Goal: Information Seeking & Learning: Check status

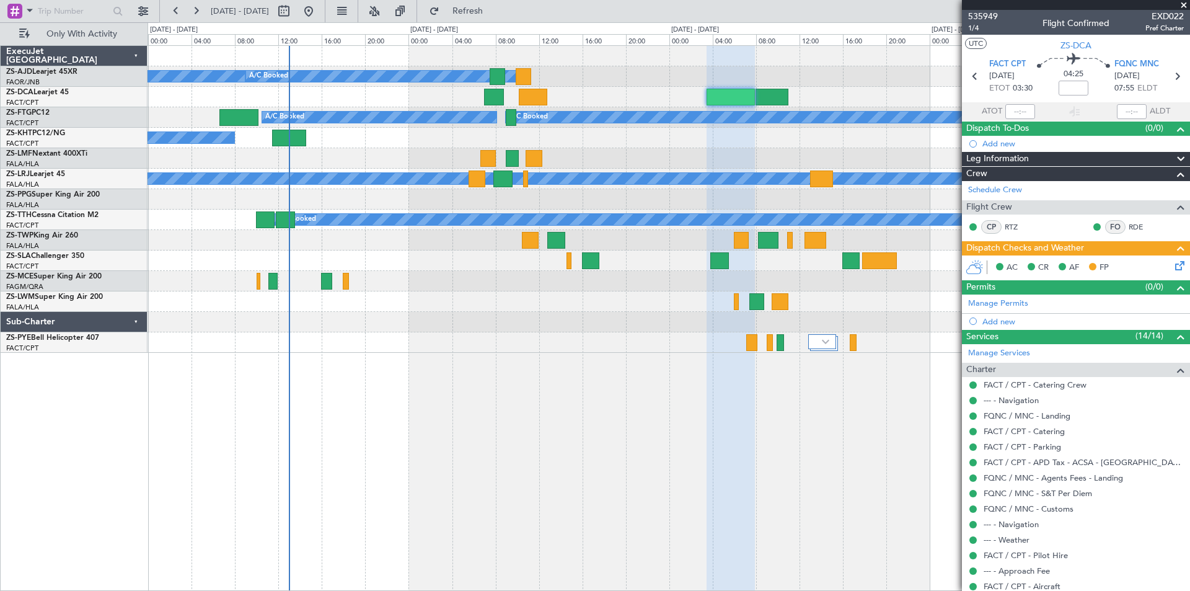
click at [1183, 2] on span at bounding box center [1184, 5] width 12 height 11
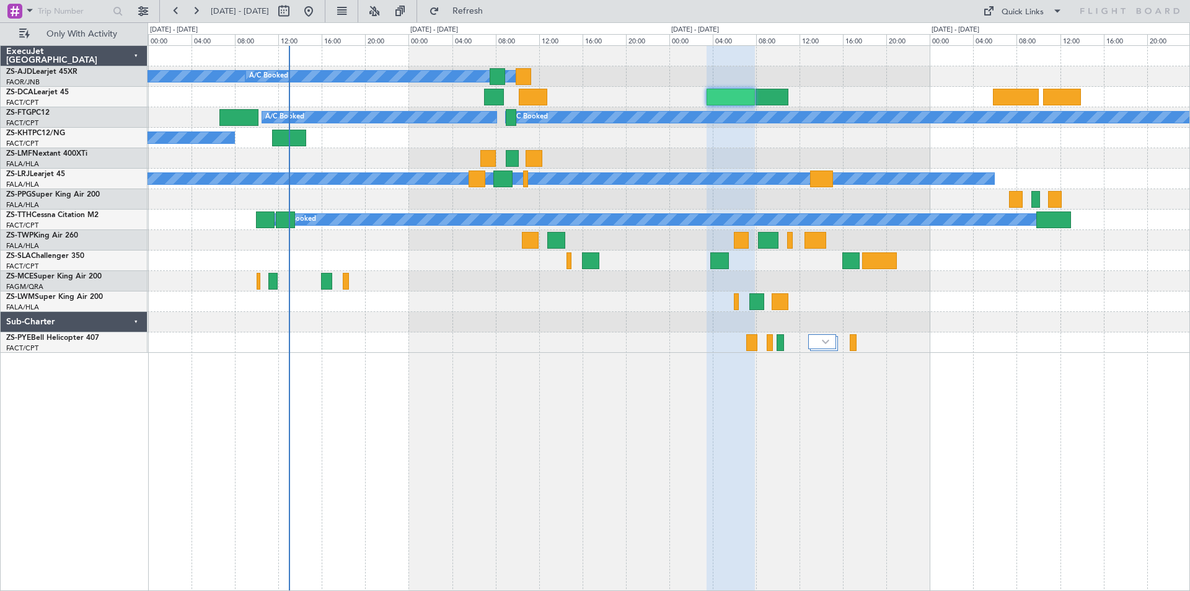
type input "0"
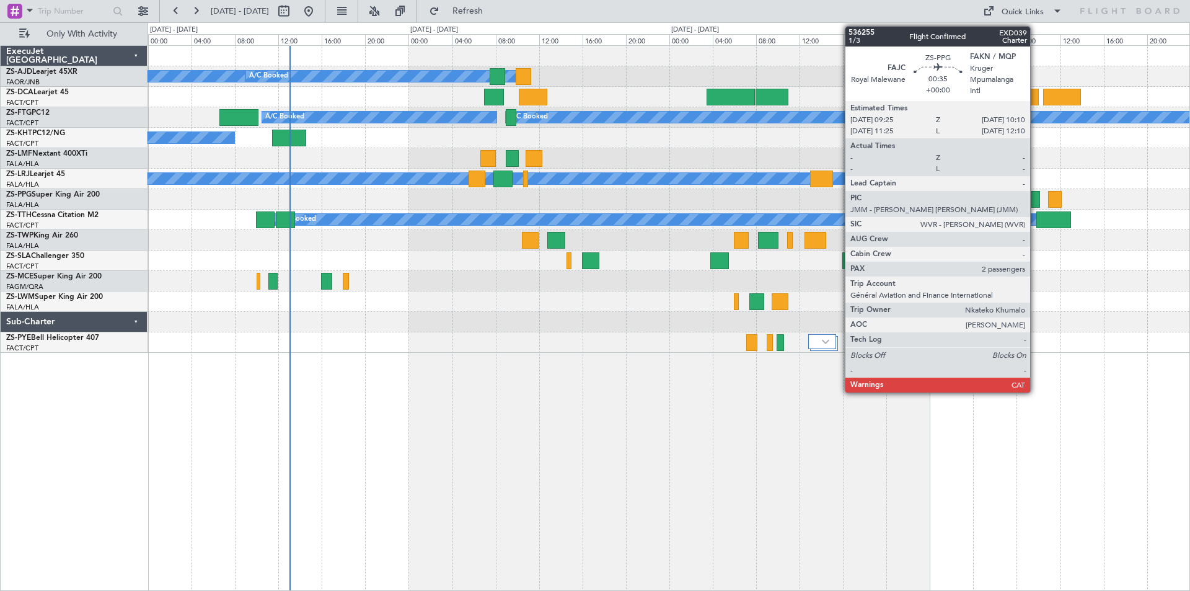
click at [1036, 200] on div at bounding box center [1036, 199] width 9 height 17
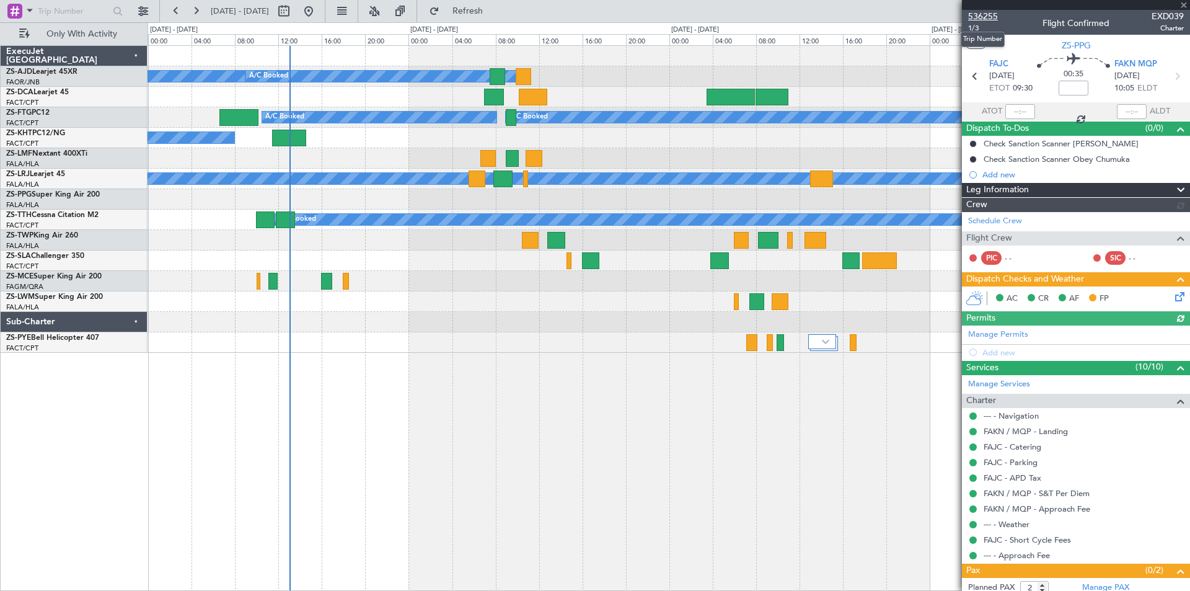
click at [978, 17] on span "536255" at bounding box center [983, 16] width 30 height 13
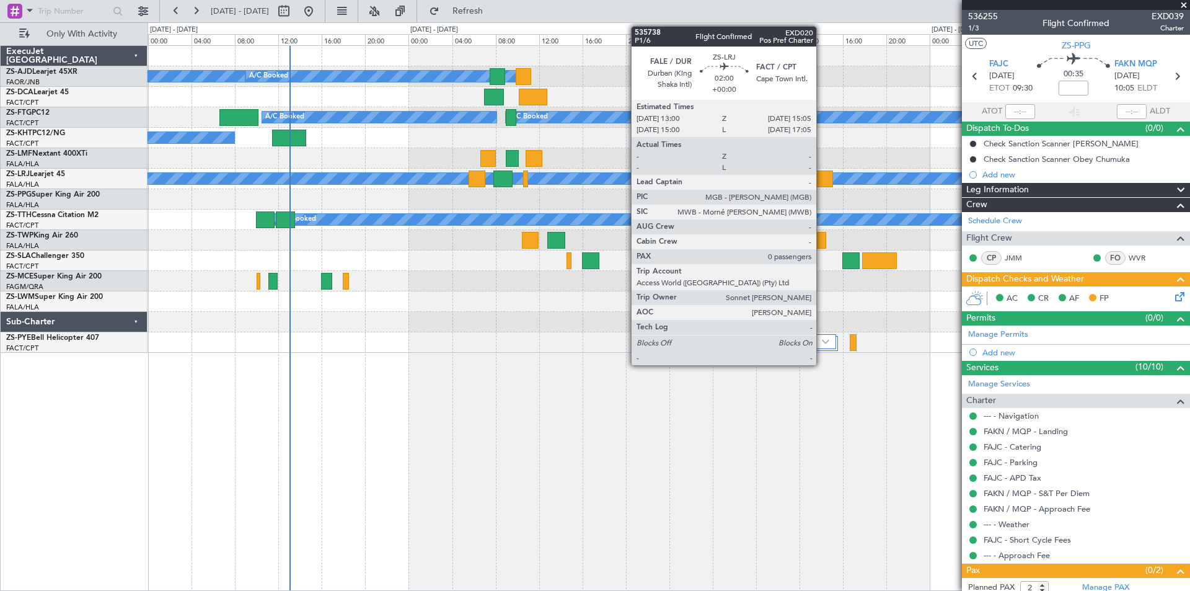
click at [822, 177] on div at bounding box center [821, 178] width 23 height 17
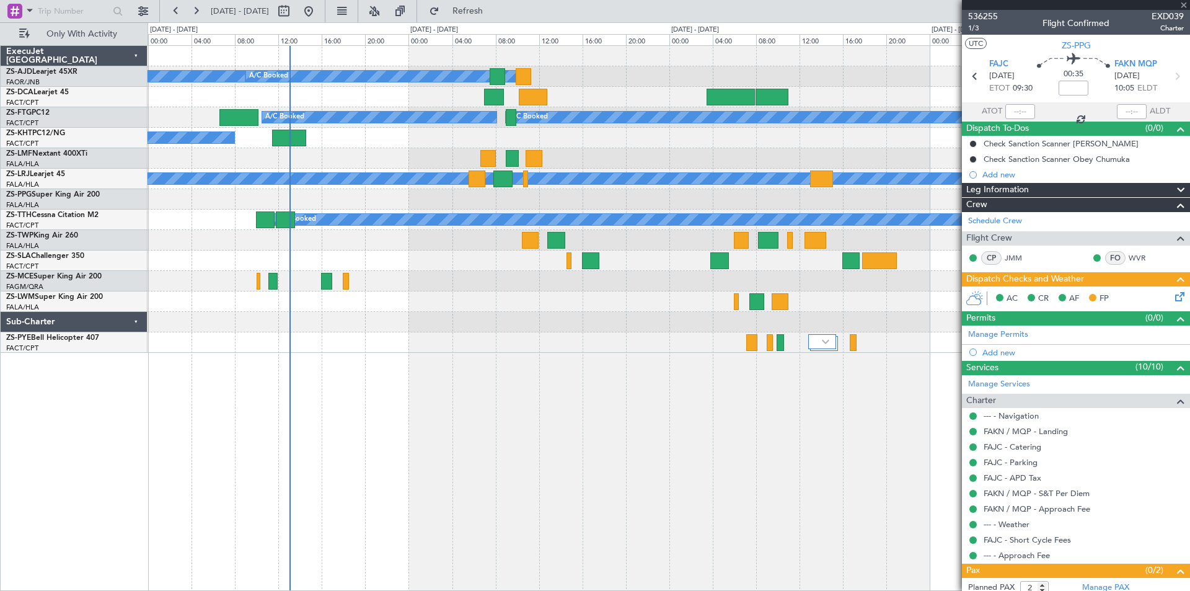
type input "0"
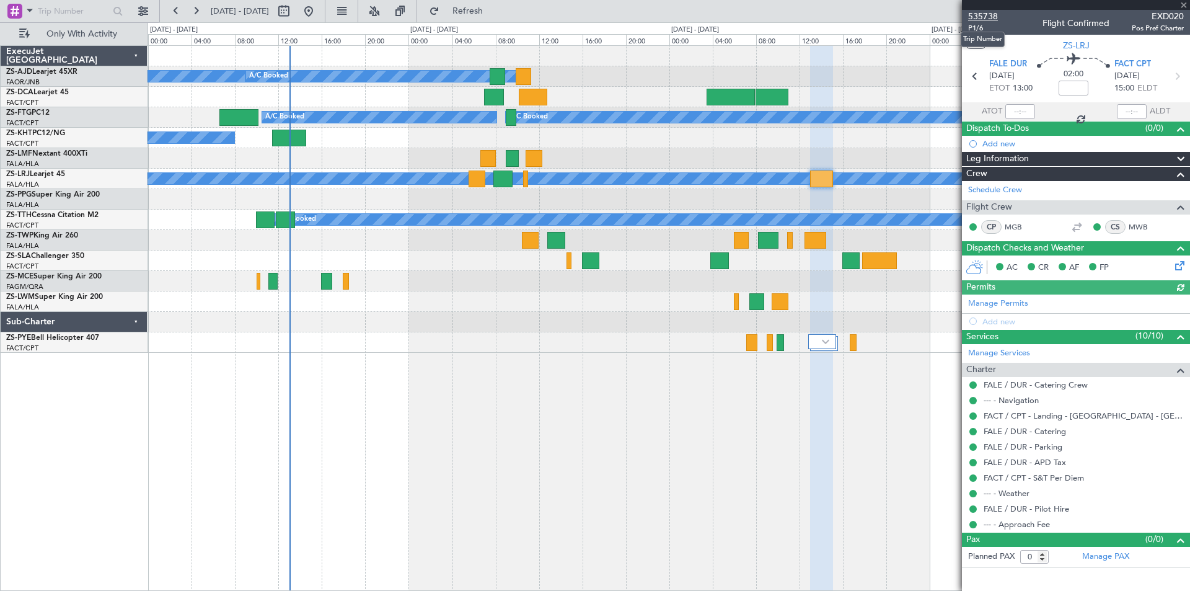
click at [989, 14] on span "535738" at bounding box center [983, 16] width 30 height 13
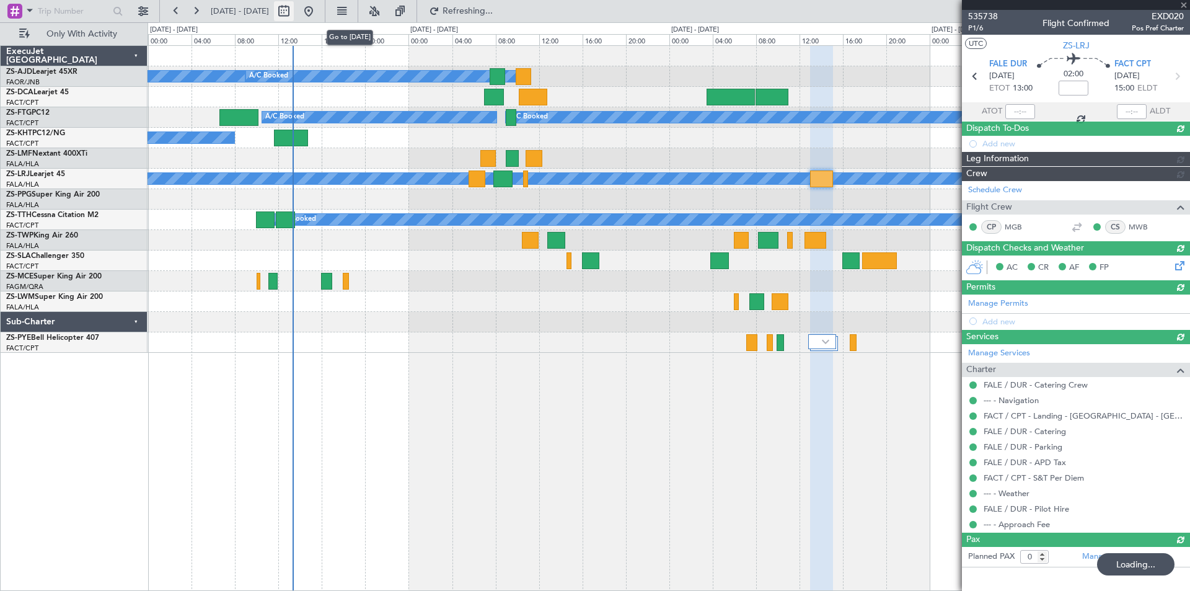
click at [319, 10] on button at bounding box center [309, 11] width 20 height 20
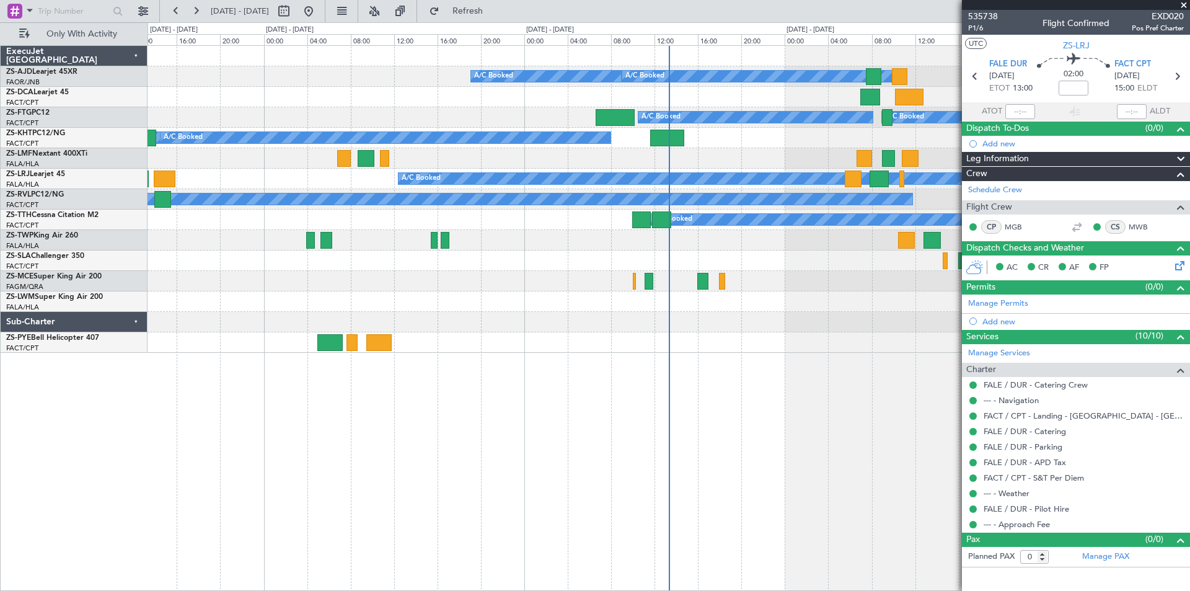
click at [1187, 6] on span at bounding box center [1184, 5] width 12 height 11
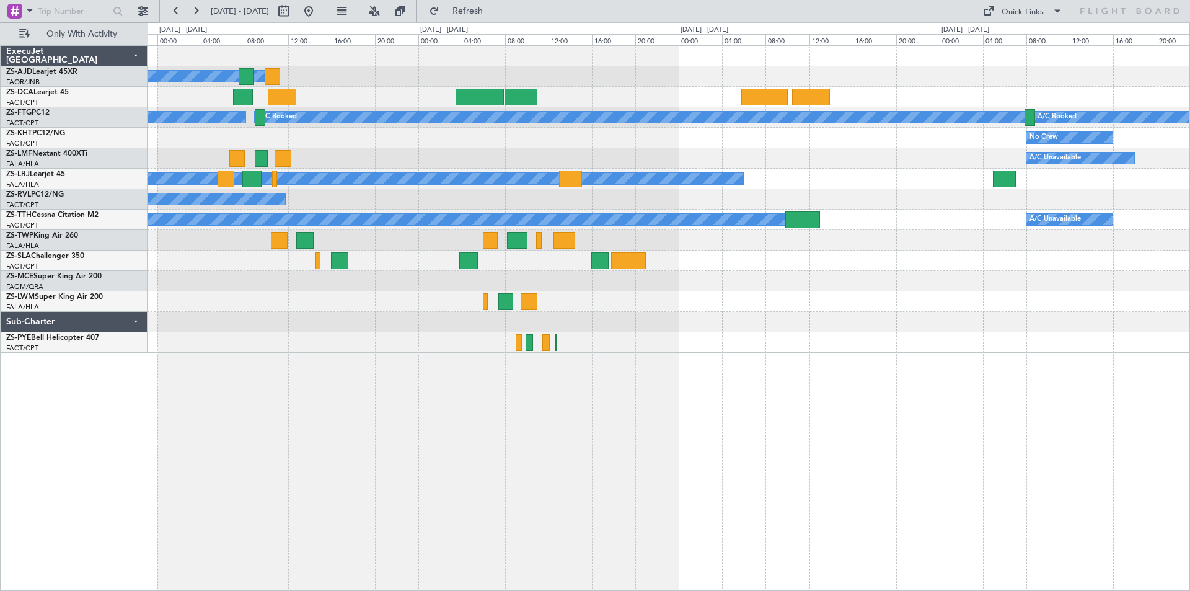
click at [394, 344] on div at bounding box center [669, 342] width 1042 height 20
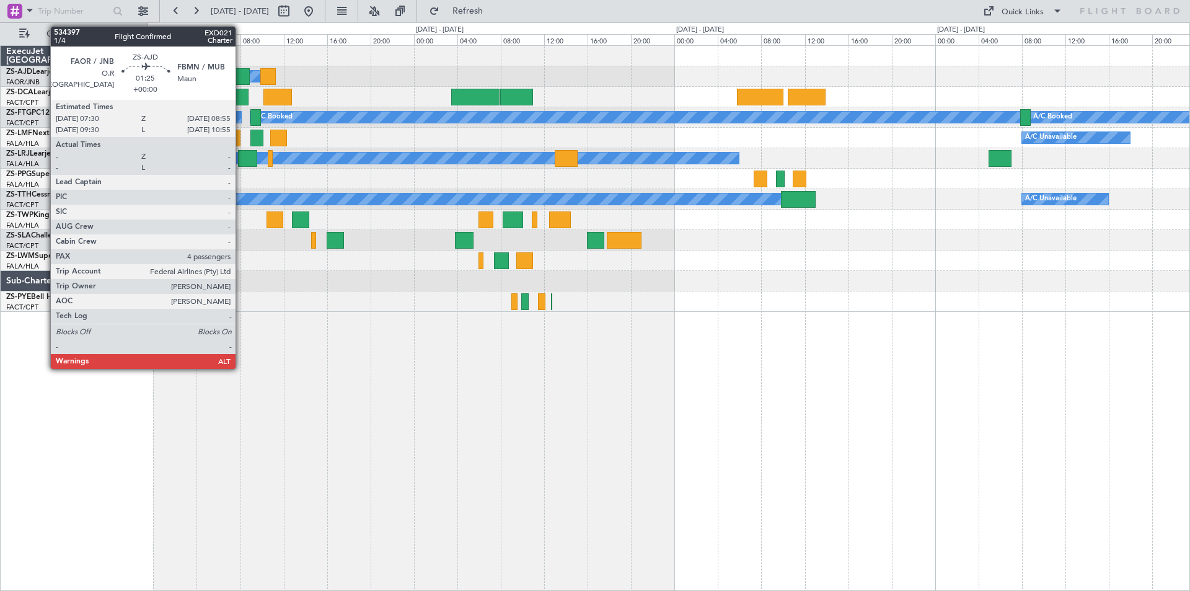
click at [241, 74] on div at bounding box center [241, 76] width 15 height 17
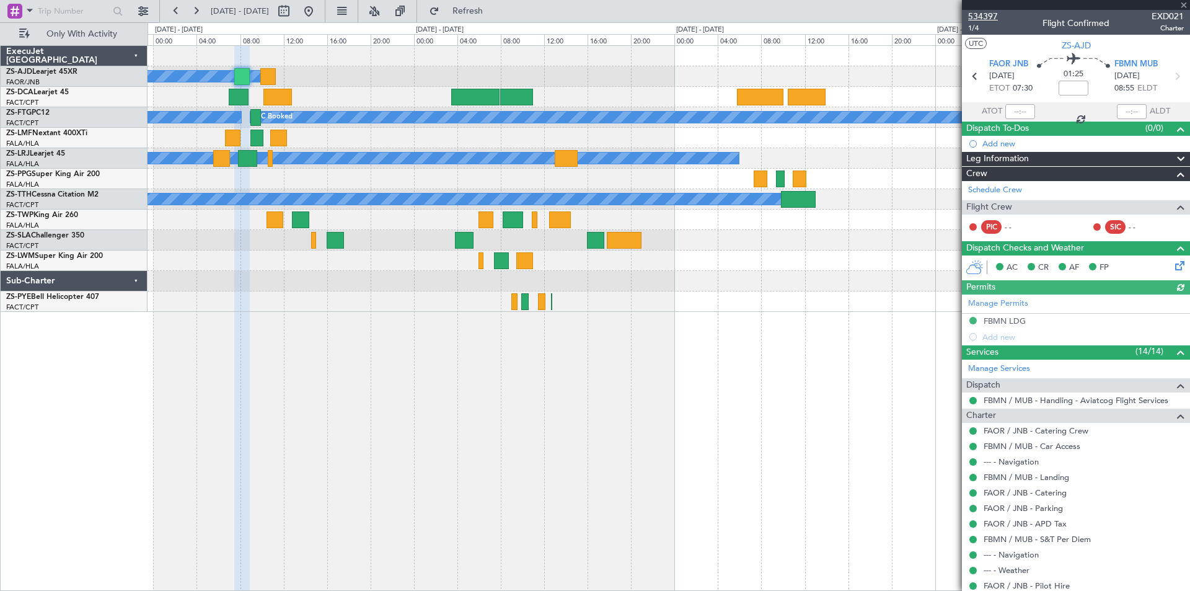
click at [978, 17] on span "534397" at bounding box center [983, 16] width 30 height 13
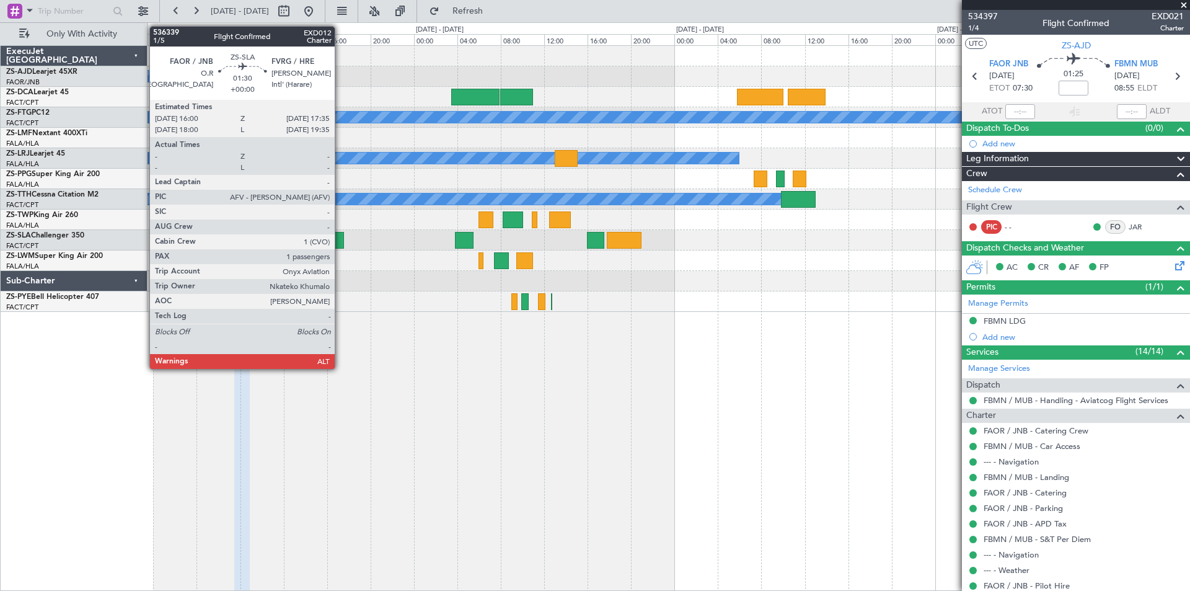
click at [340, 238] on div at bounding box center [335, 240] width 17 height 17
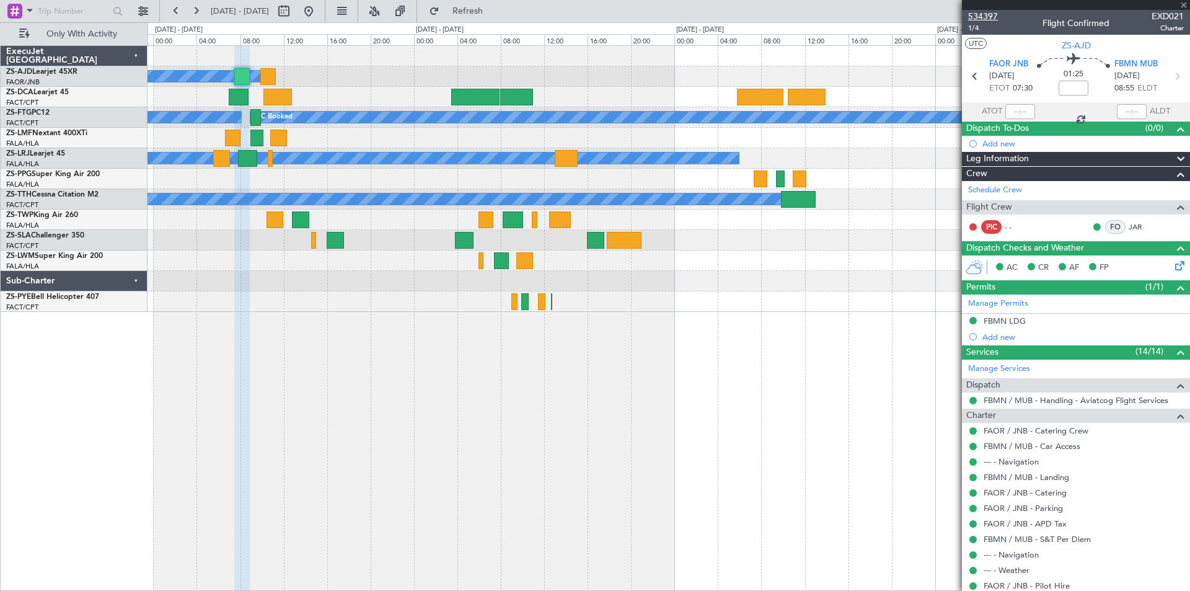
type input "1"
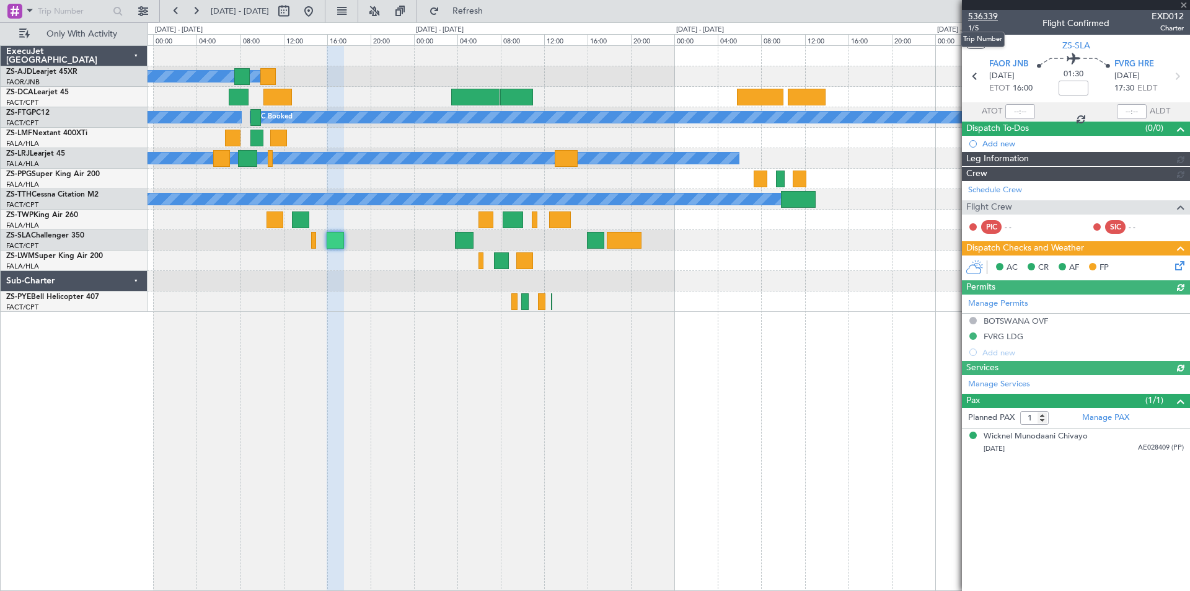
click at [986, 17] on span "536339" at bounding box center [983, 16] width 30 height 13
